Goal: Task Accomplishment & Management: Complete application form

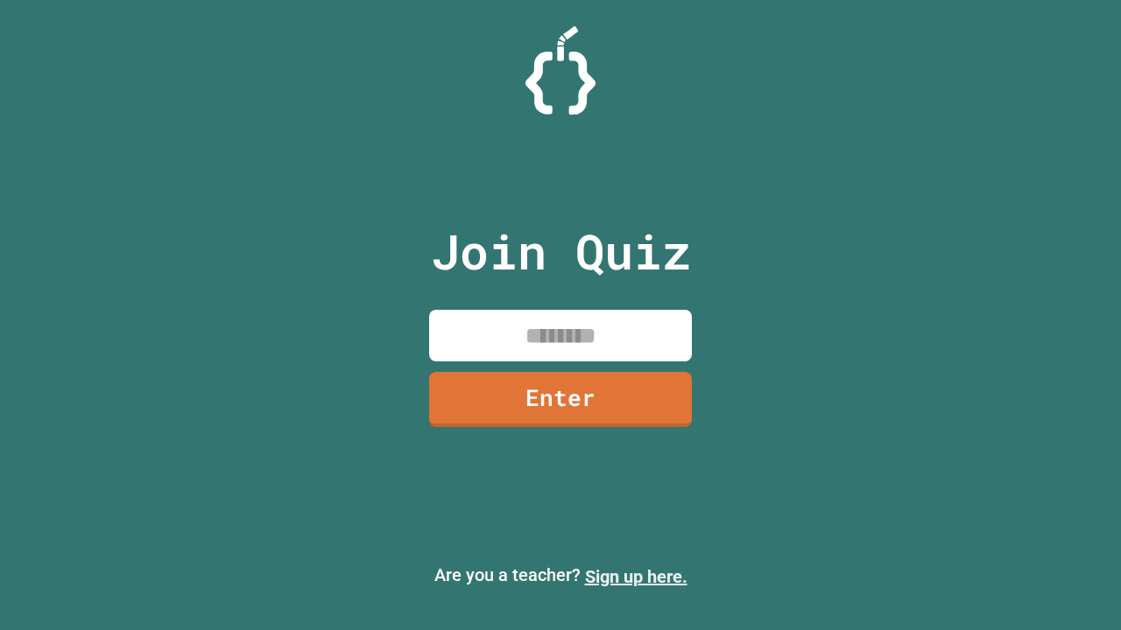
click at [636, 577] on link "Sign up here." at bounding box center [636, 577] width 102 height 21
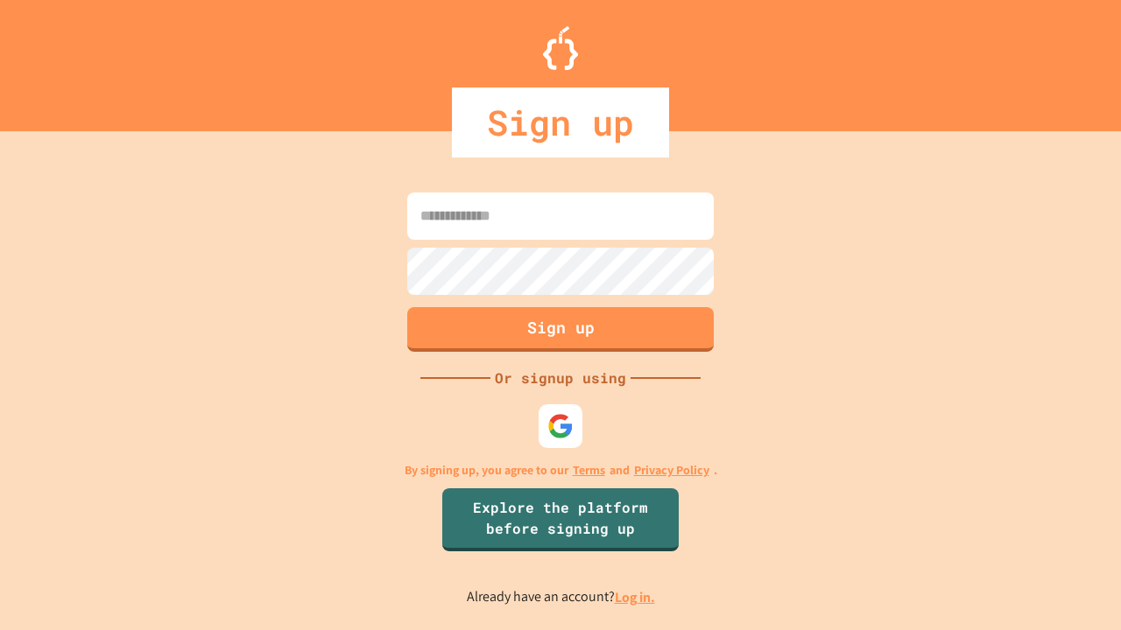
click at [636, 597] on link "Log in." at bounding box center [635, 597] width 40 height 18
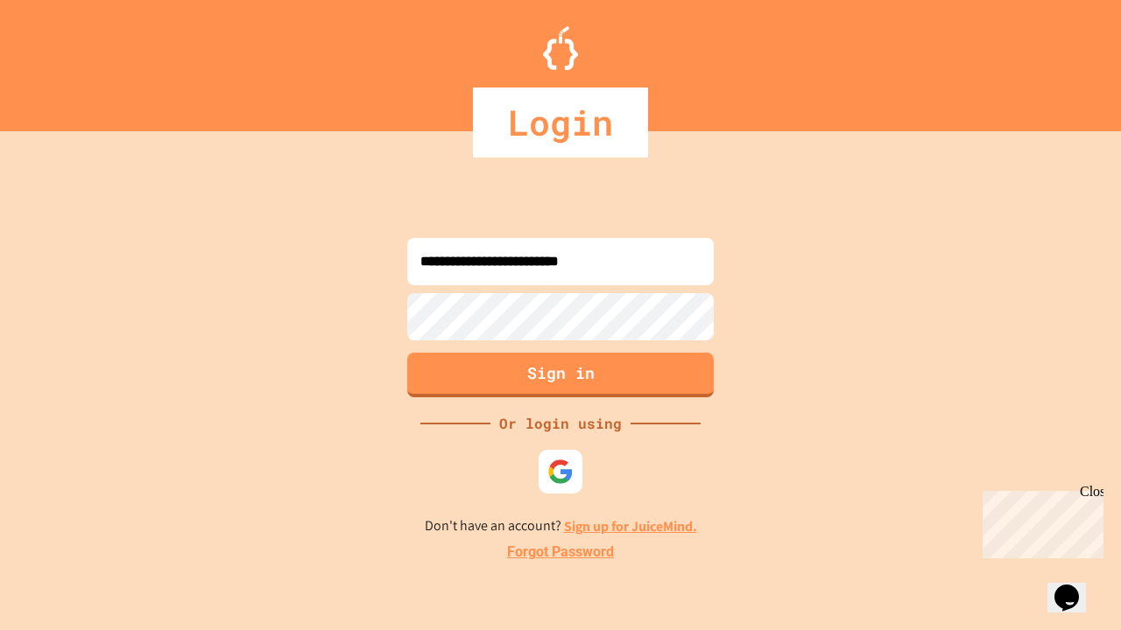
type input "**********"
